Goal: Task Accomplishment & Management: Use online tool/utility

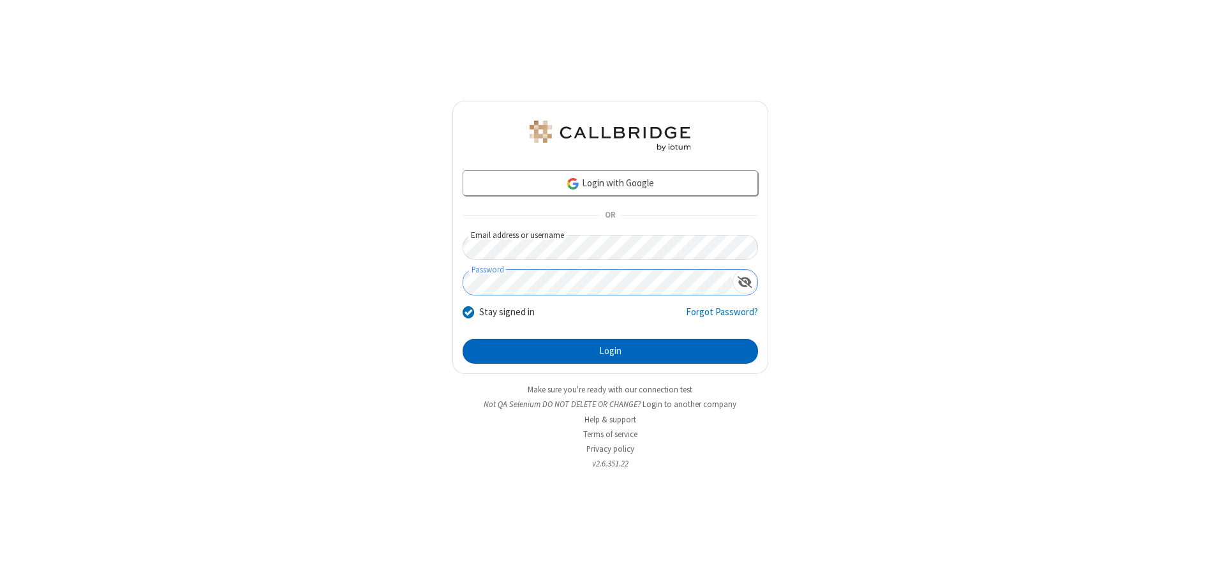
click at [610, 351] on button "Login" at bounding box center [611, 352] width 296 height 26
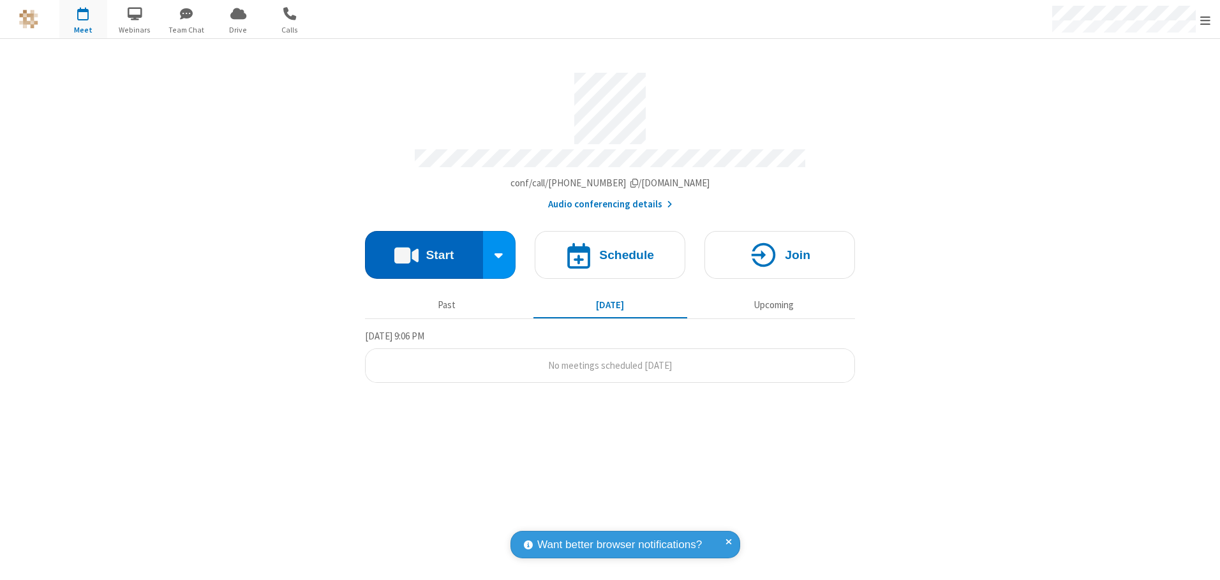
click at [424, 250] on button "Start" at bounding box center [424, 255] width 118 height 48
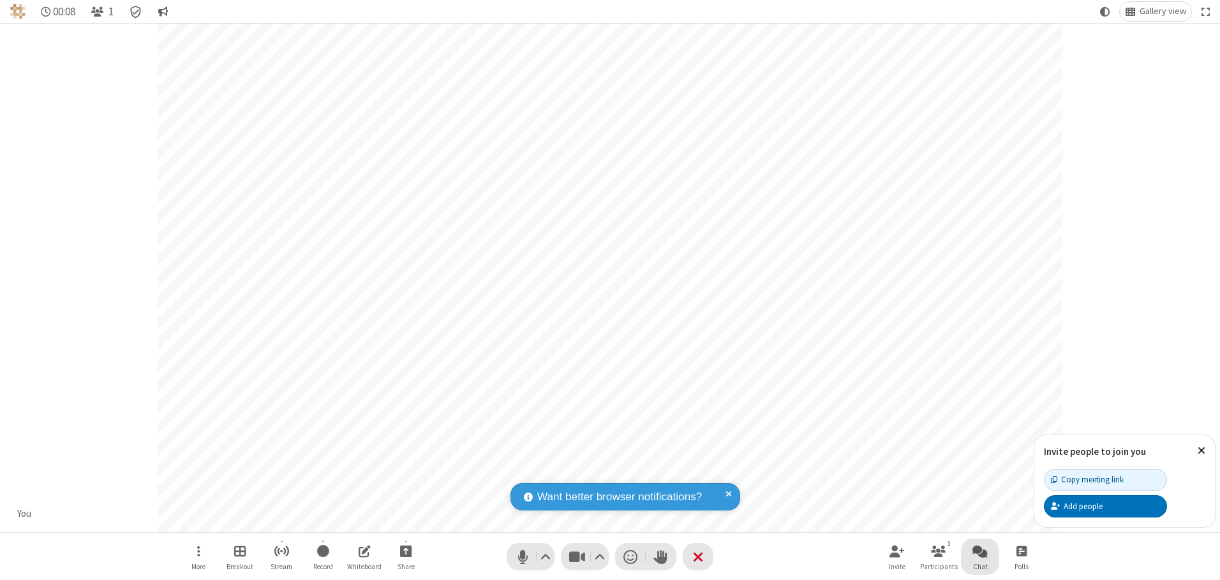
click at [980, 551] on span "Open chat" at bounding box center [980, 551] width 15 height 16
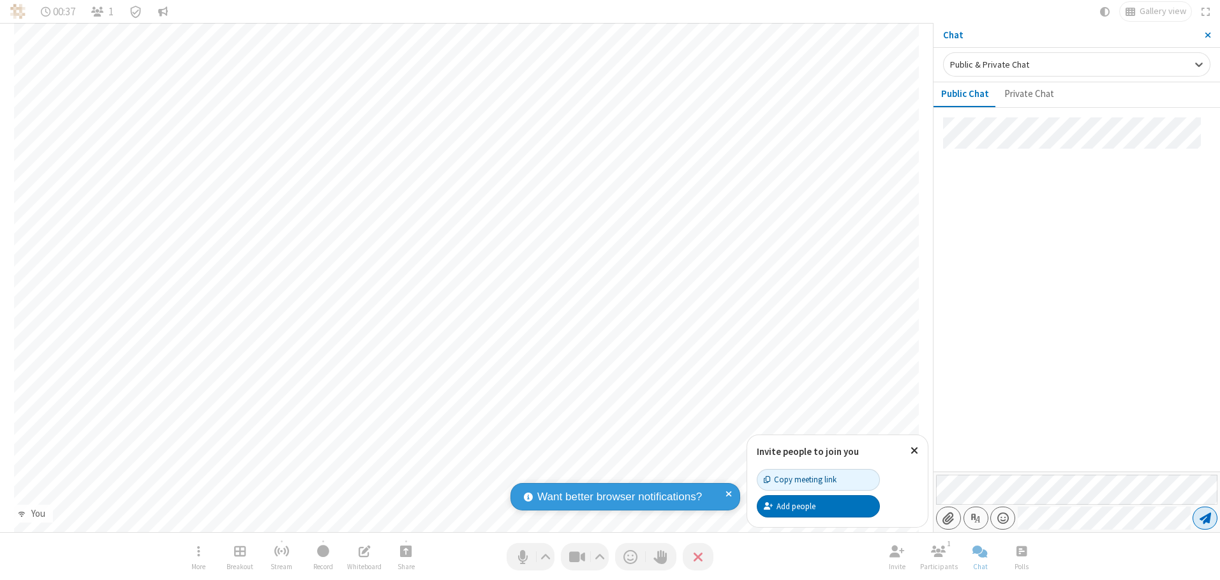
click at [1205, 518] on span "Send message" at bounding box center [1205, 518] width 11 height 13
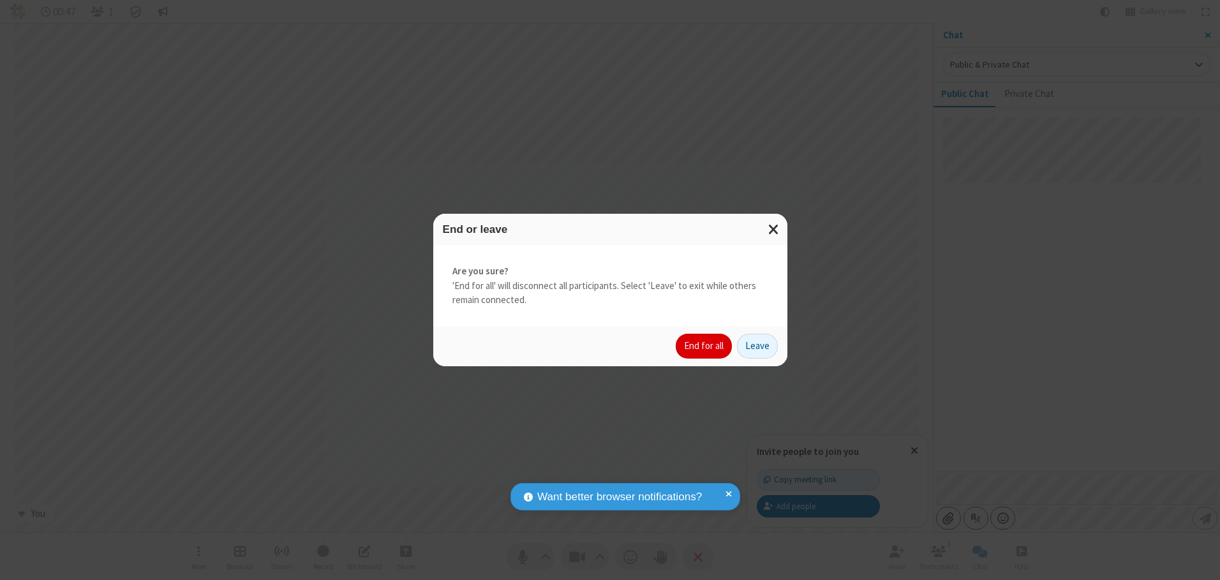
click at [705, 346] on button "End for all" at bounding box center [704, 347] width 56 height 26
